Goal: Information Seeking & Learning: Check status

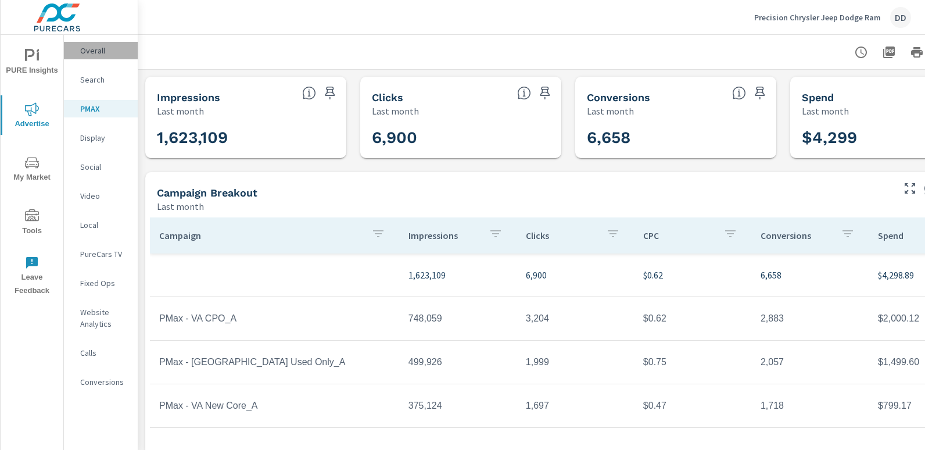
click at [99, 49] on p "Overall" at bounding box center [104, 51] width 48 height 12
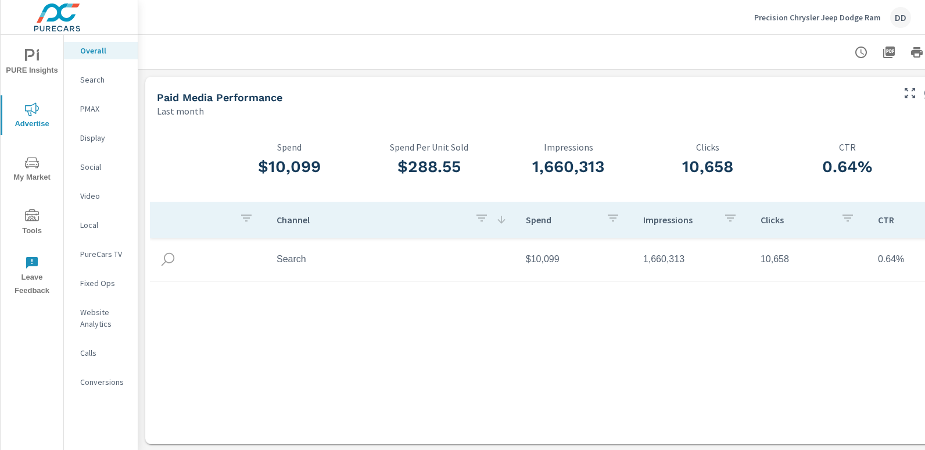
scroll to position [0, 54]
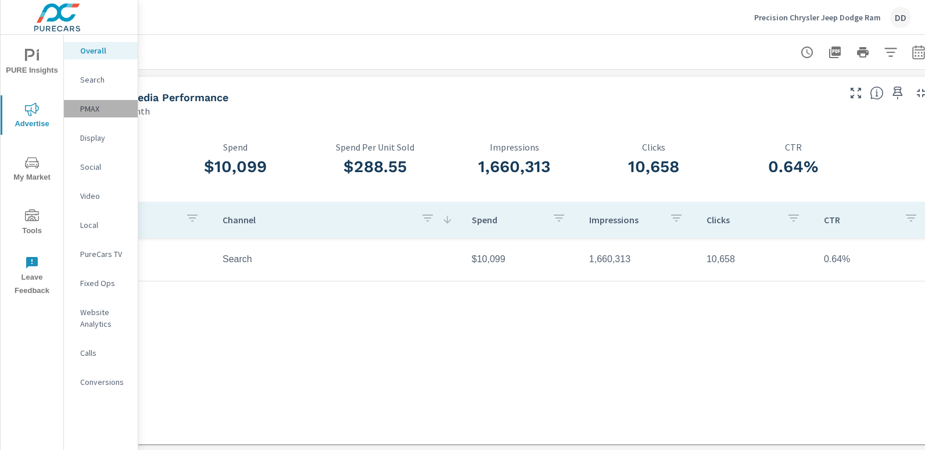
click at [108, 105] on p "PMAX" at bounding box center [104, 109] width 48 height 12
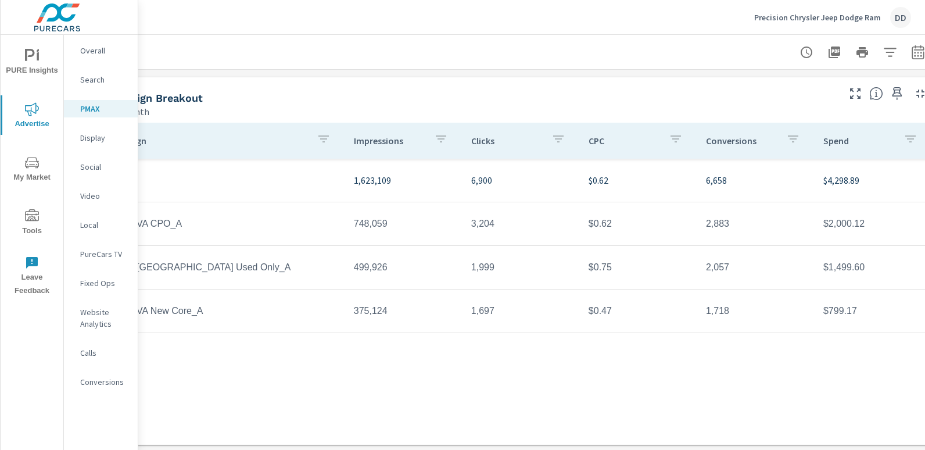
scroll to position [95, 82]
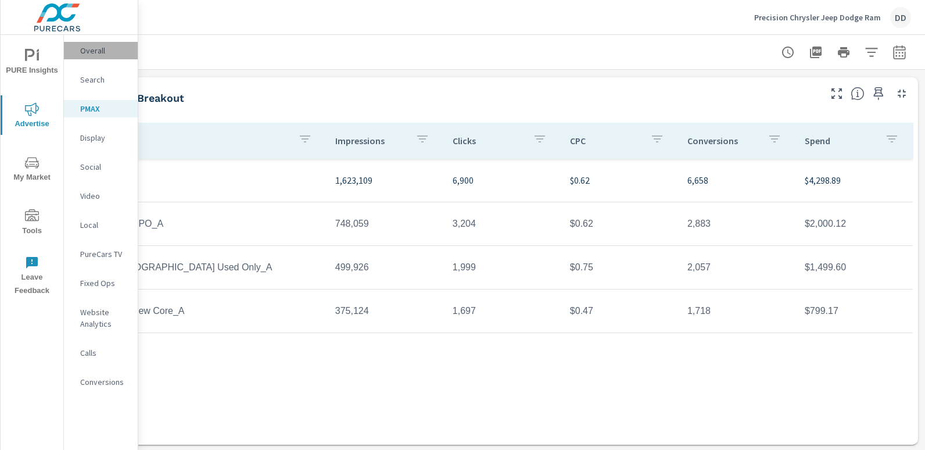
click at [98, 46] on p "Overall" at bounding box center [104, 51] width 48 height 12
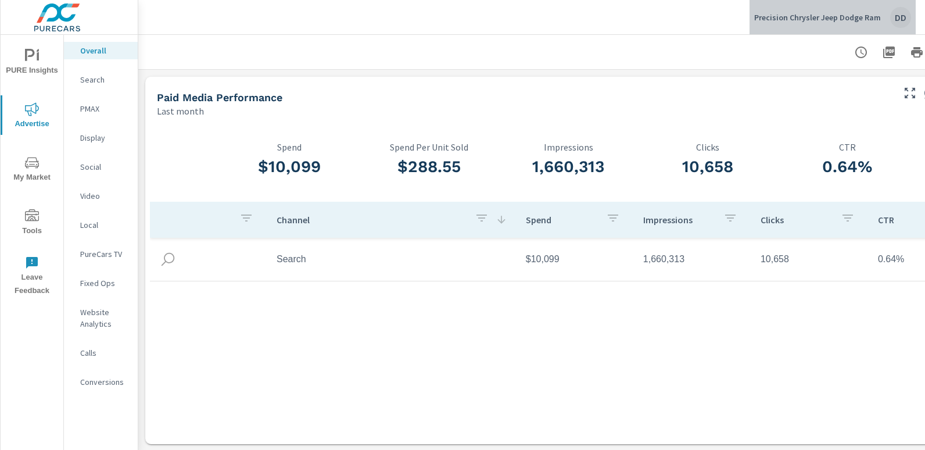
click at [903, 20] on div "DD" at bounding box center [900, 17] width 21 height 21
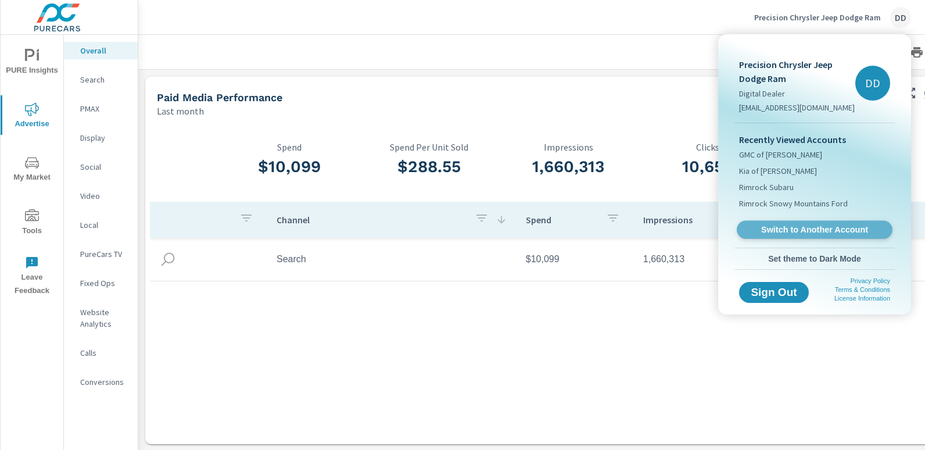
click at [803, 222] on link "Switch to Another Account" at bounding box center [814, 230] width 156 height 18
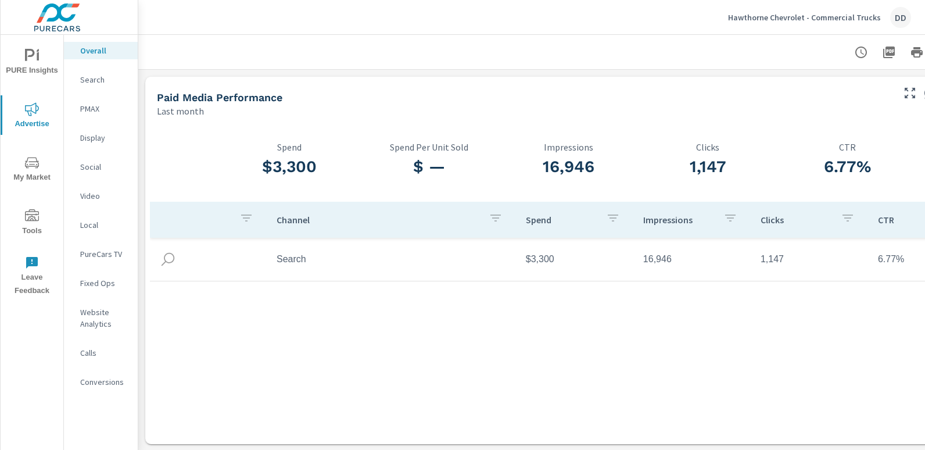
click at [96, 123] on nav "Overall Search PMAX Display Social Video Local PureCars TV Fixed Ops Website An…" at bounding box center [101, 221] width 74 height 372
click at [99, 114] on div "PMAX" at bounding box center [101, 108] width 74 height 17
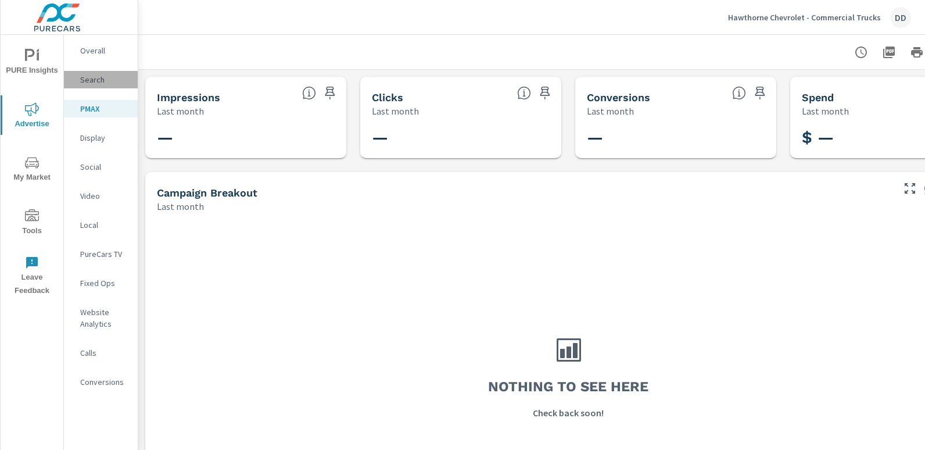
click at [92, 76] on p "Search" at bounding box center [104, 80] width 48 height 12
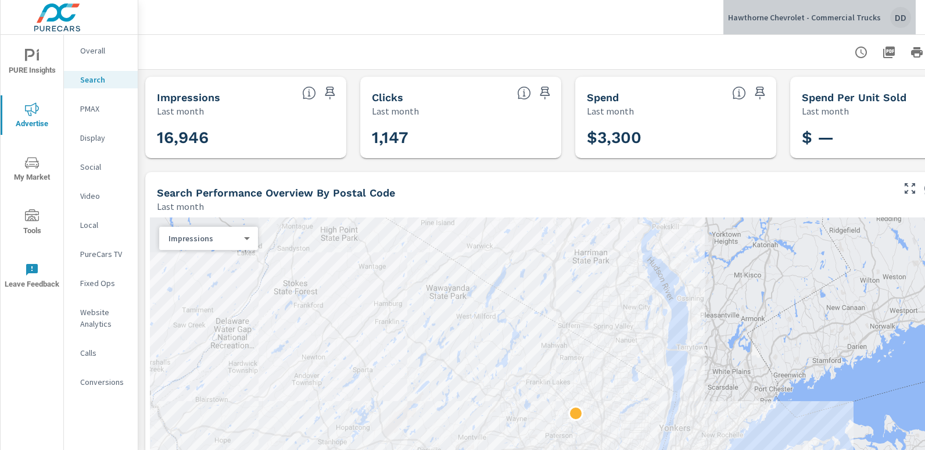
click at [904, 19] on div "DD" at bounding box center [900, 17] width 21 height 21
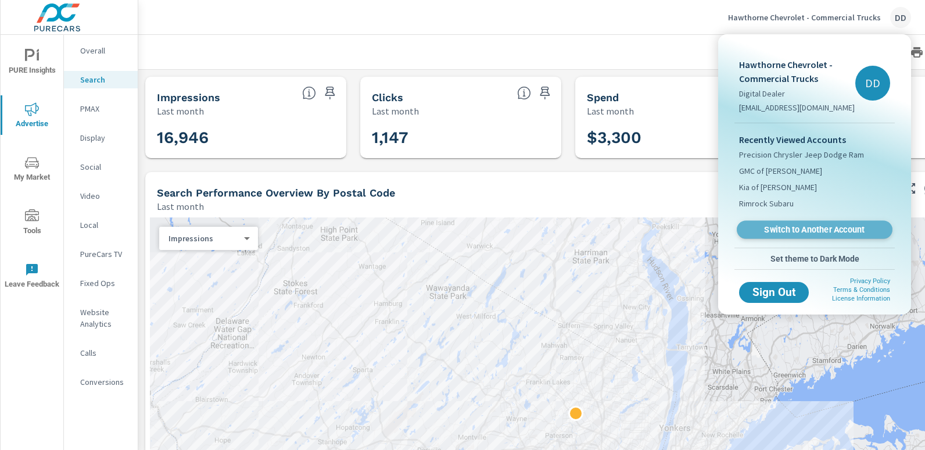
click at [851, 232] on span "Switch to Another Account" at bounding box center [814, 229] width 142 height 11
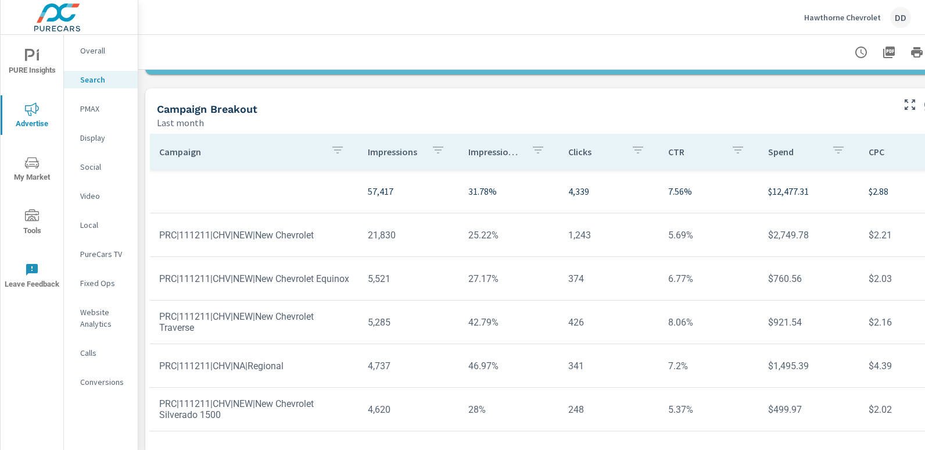
scroll to position [850, 0]
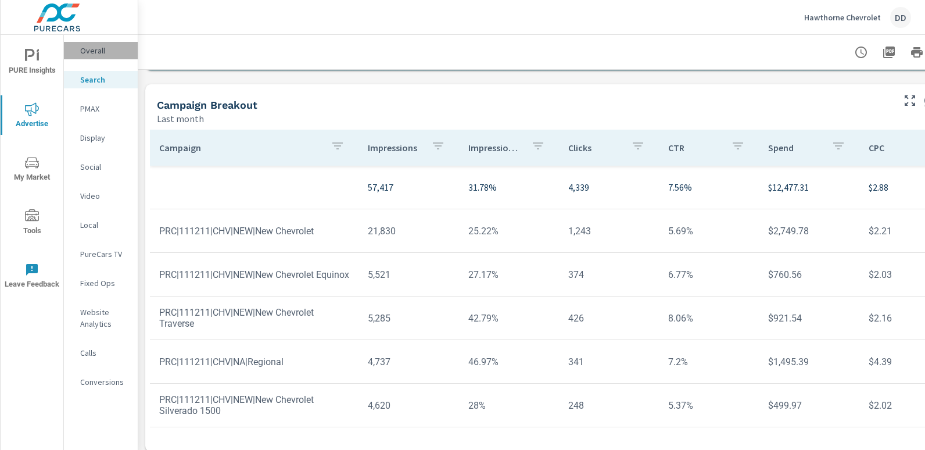
click at [96, 55] on p "Overall" at bounding box center [104, 51] width 48 height 12
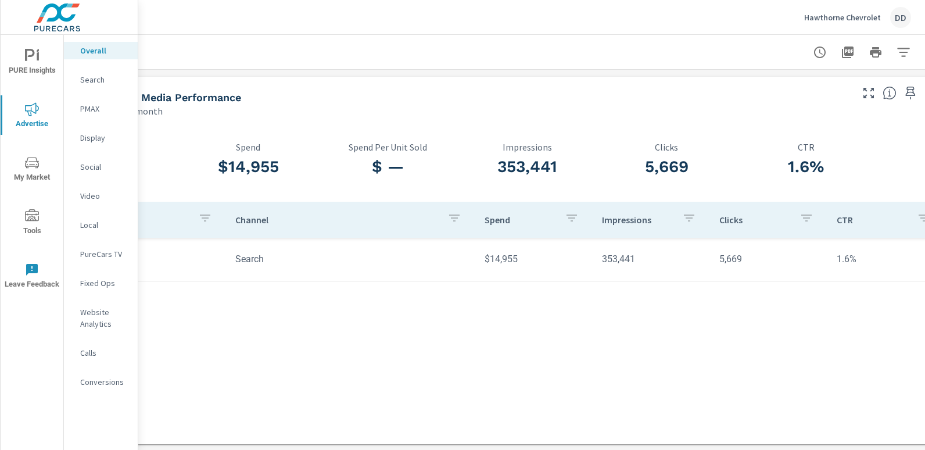
scroll to position [0, 82]
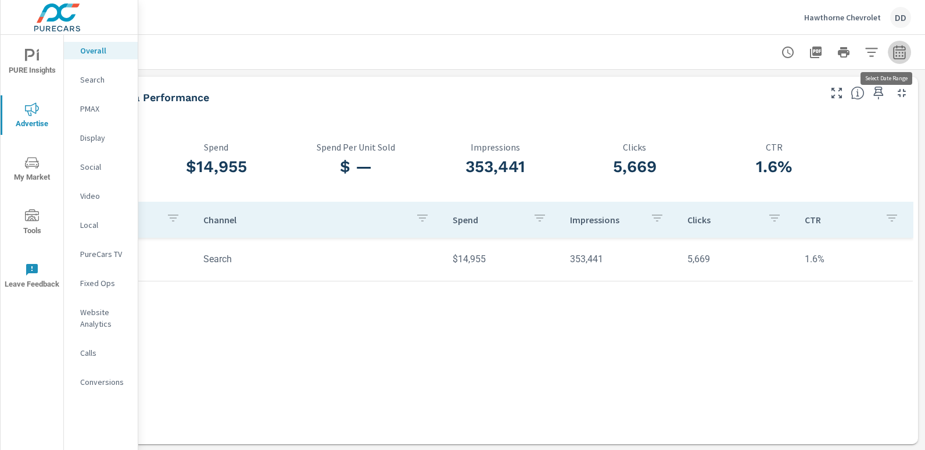
click at [894, 55] on icon "button" at bounding box center [899, 52] width 14 height 14
select select "Last month"
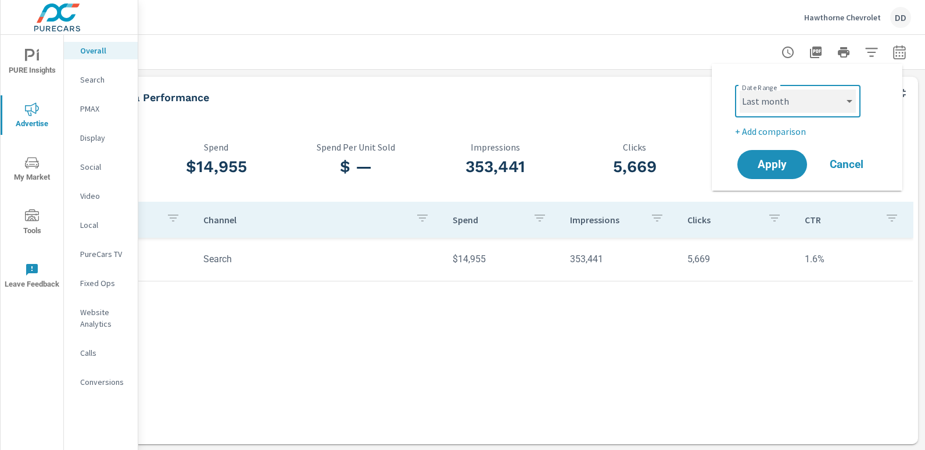
click at [818, 96] on select "Custom Yesterday Last week Last 7 days Last 14 days Last 30 days Last 45 days L…" at bounding box center [797, 100] width 116 height 23
click at [714, 67] on div "Date Range Custom Yesterday Last week Last 7 days Last 14 days Last 30 days Las…" at bounding box center [806, 127] width 191 height 127
click at [701, 59] on div at bounding box center [495, 52] width 832 height 34
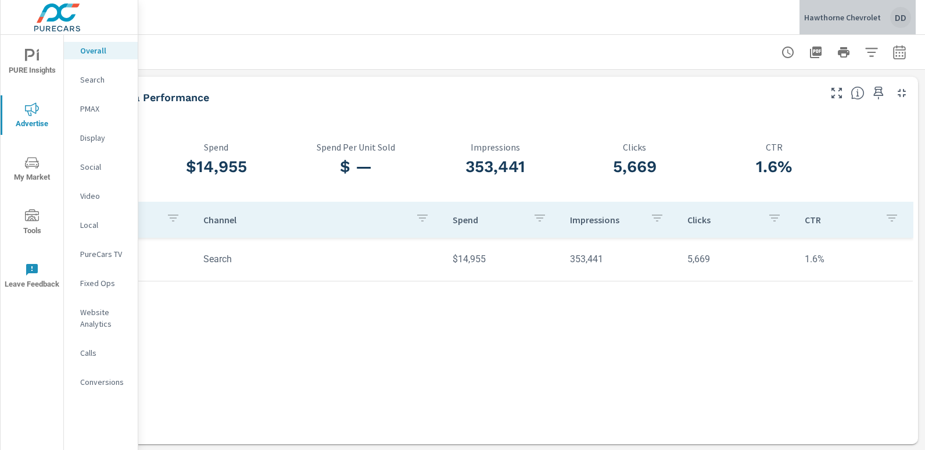
click at [908, 23] on div "DD" at bounding box center [900, 17] width 21 height 21
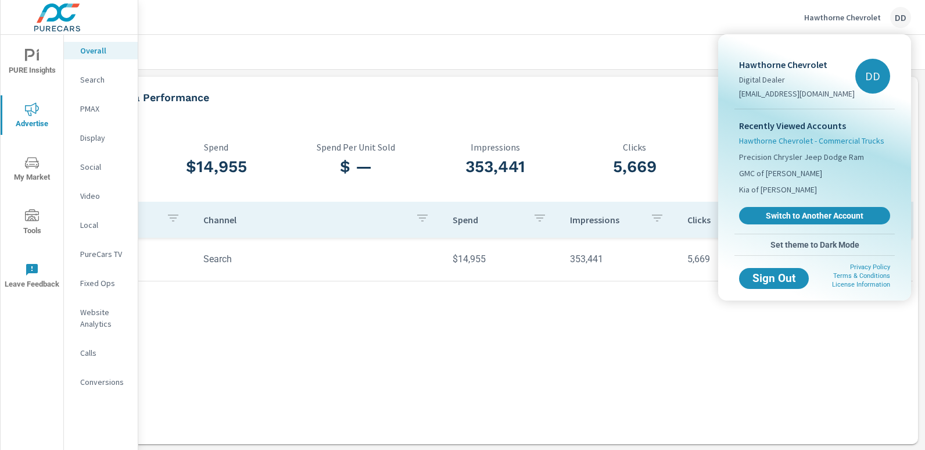
click at [838, 141] on span "Hawthorne Chevrolet - Commercial Trucks" at bounding box center [811, 141] width 145 height 12
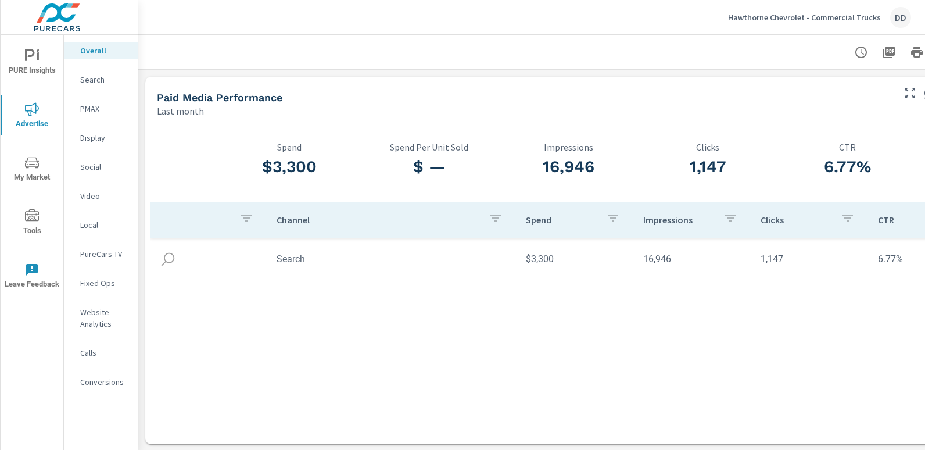
scroll to position [0, 82]
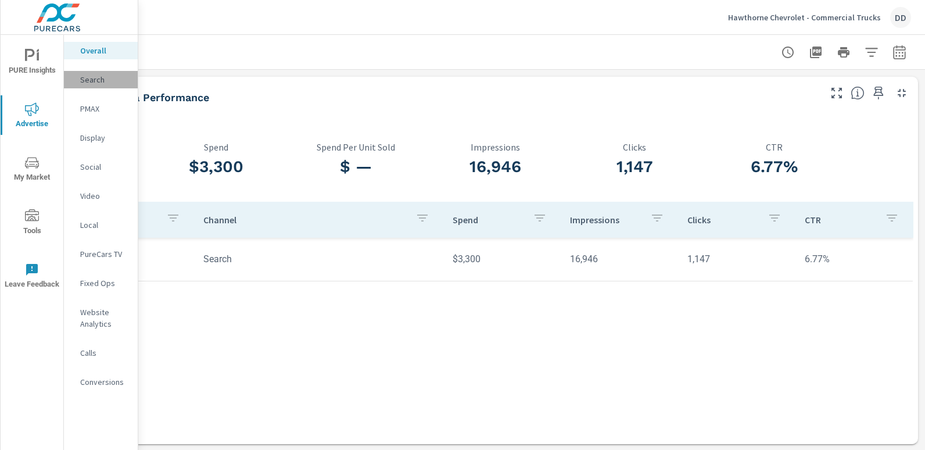
click at [109, 80] on p "Search" at bounding box center [104, 80] width 48 height 12
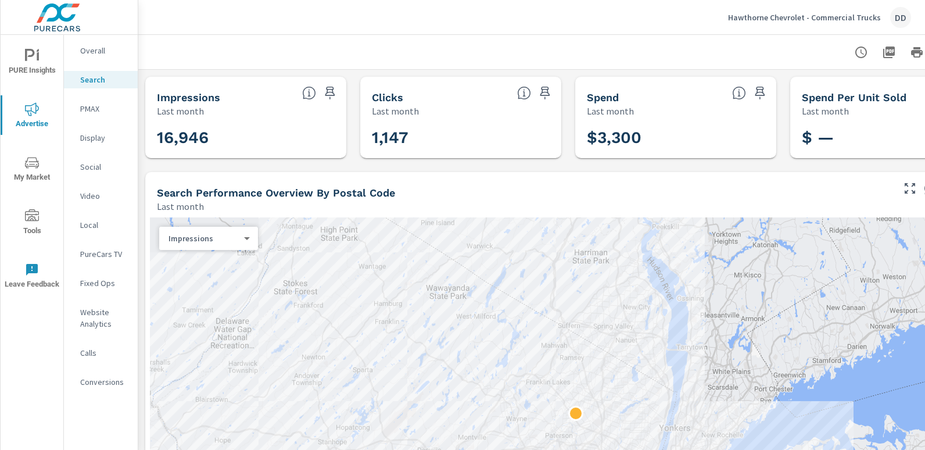
click at [97, 107] on p "PMAX" at bounding box center [104, 109] width 48 height 12
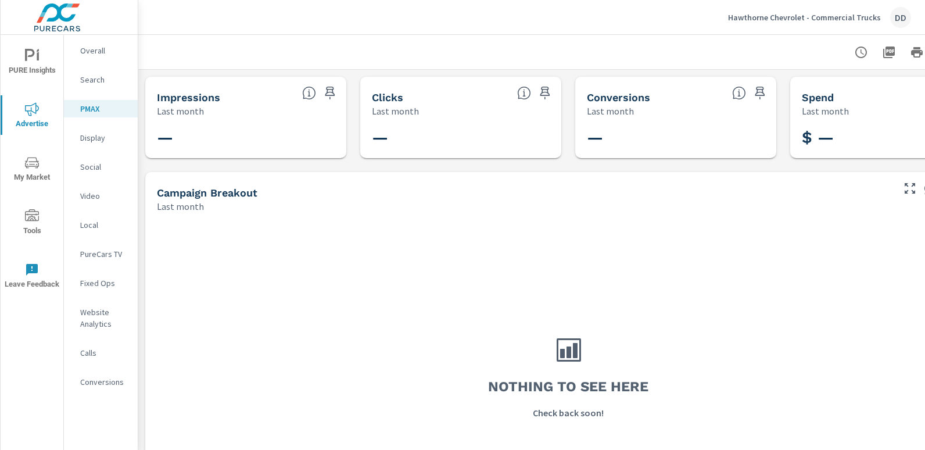
scroll to position [105, 0]
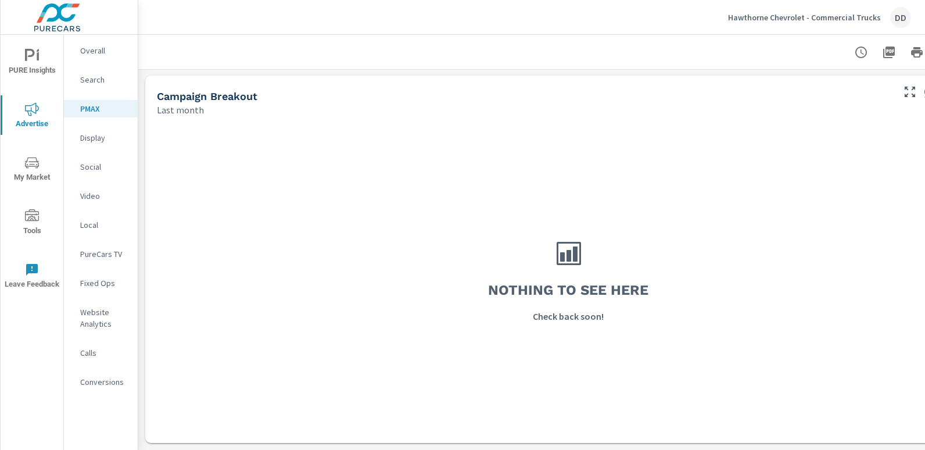
click at [98, 149] on nav "Overall Search PMAX Display Social Video Local PureCars TV Fixed Ops Website An…" at bounding box center [101, 221] width 74 height 372
click at [96, 136] on p "Display" at bounding box center [104, 138] width 48 height 12
